Goal: Browse casually

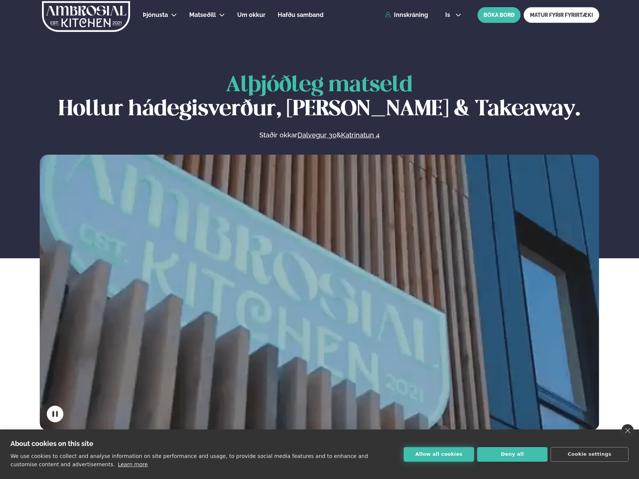
click at [435, 456] on button "Allow all cookies" at bounding box center [439, 454] width 71 height 15
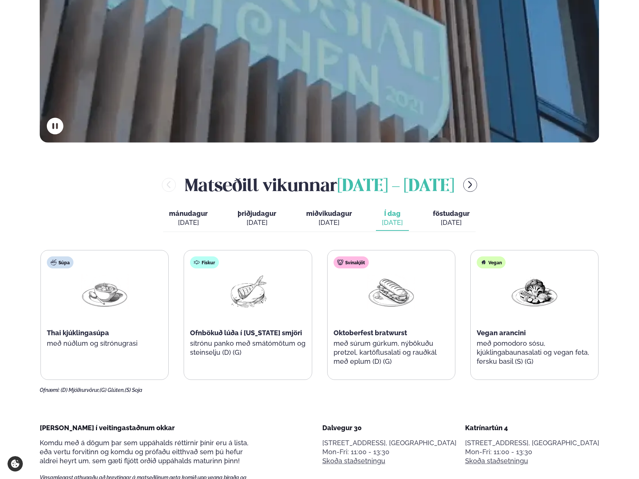
scroll to position [300, 0]
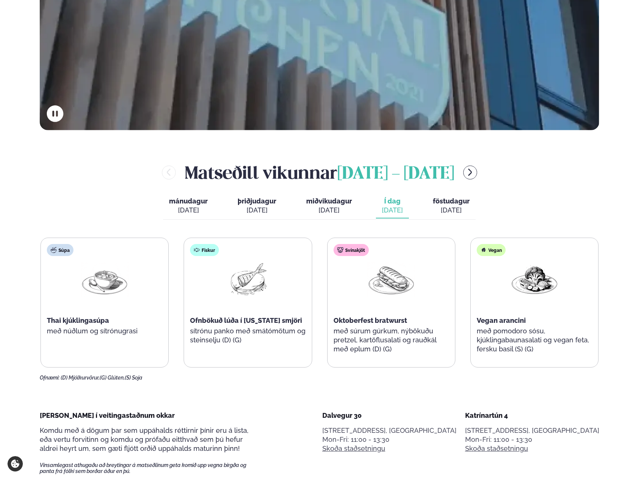
click at [444, 206] on div "[DATE]" at bounding box center [451, 210] width 37 height 9
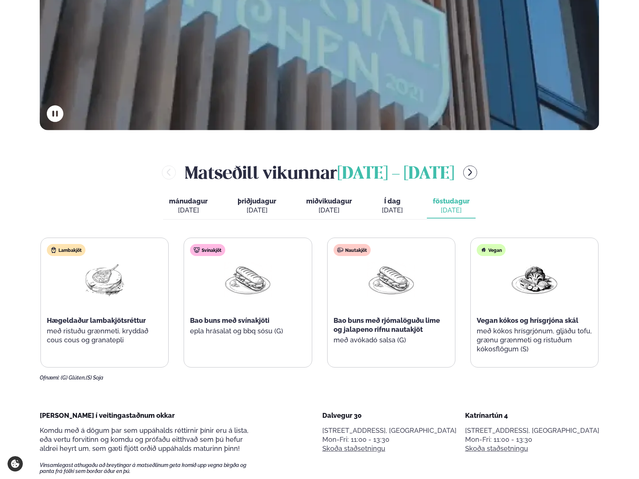
click at [189, 208] on div "[DATE]" at bounding box center [188, 210] width 39 height 9
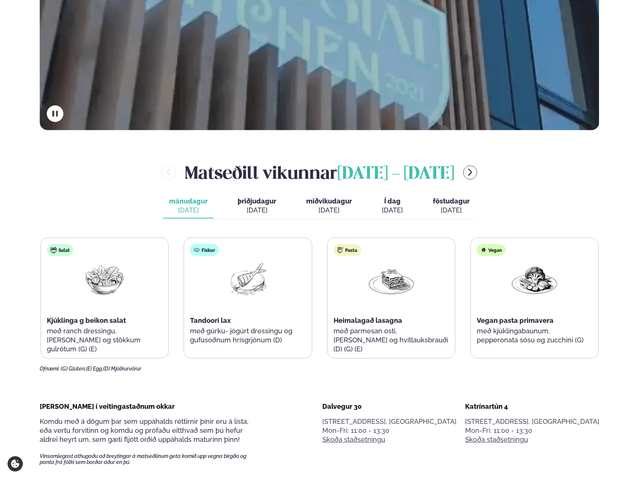
click at [252, 206] on div "[DATE]" at bounding box center [257, 210] width 39 height 9
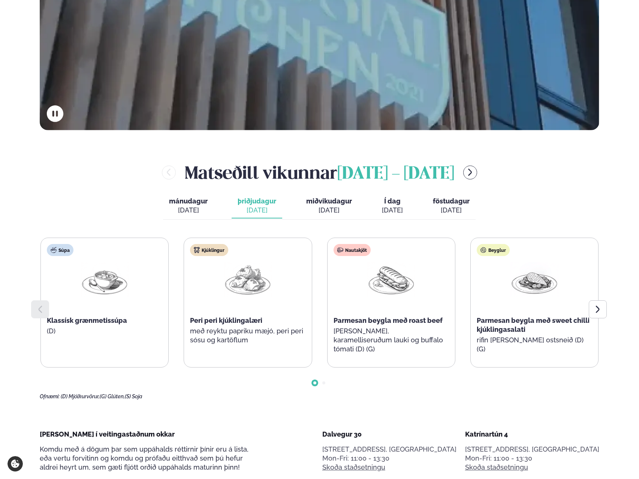
click at [334, 206] on div "[DATE]" at bounding box center [329, 210] width 46 height 9
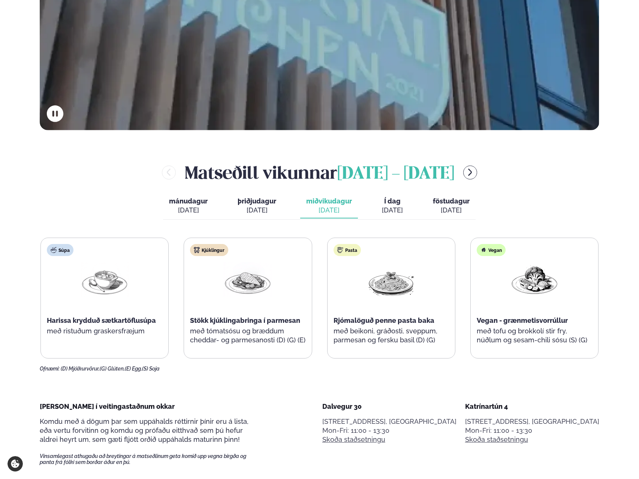
click at [402, 207] on div "[DATE]" at bounding box center [392, 210] width 21 height 9
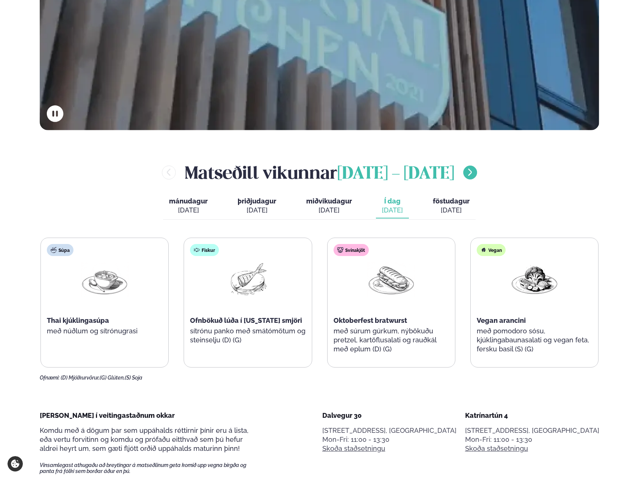
click at [475, 173] on icon "menu-btn-right" at bounding box center [470, 172] width 9 height 9
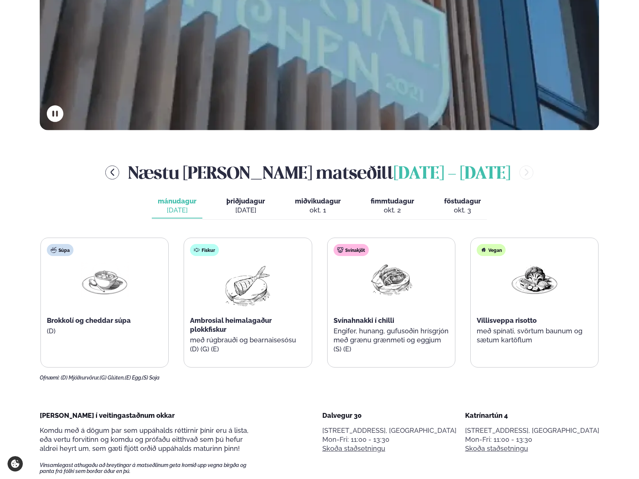
click at [97, 306] on div at bounding box center [105, 286] width 48 height 48
click at [230, 298] on img at bounding box center [248, 286] width 48 height 48
click at [276, 281] on div "Fiskur Ambrosial heimalagaður plokkfiskur með rúgbrauði og bearnaisesósu (D) (G…" at bounding box center [248, 302] width 128 height 129
click at [403, 302] on div at bounding box center [392, 286] width 48 height 48
